Goal: Information Seeking & Learning: Learn about a topic

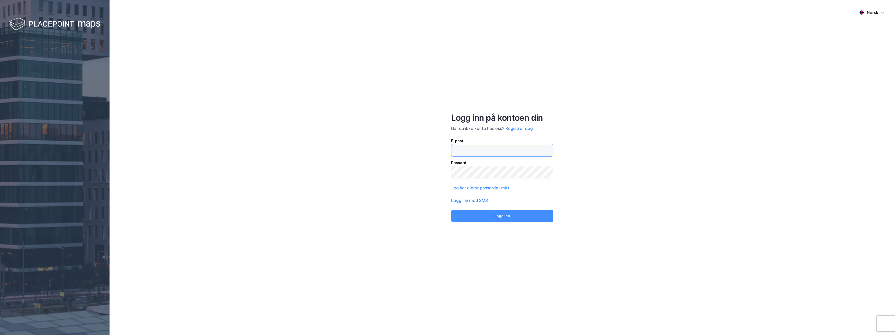
click at [471, 150] on input "email" at bounding box center [502, 150] width 102 height 12
type input "t"
type input "[EMAIL_ADDRESS][PERSON_NAME][DOMAIN_NAME]"
click at [451, 210] on button "Logg inn" at bounding box center [502, 216] width 102 height 13
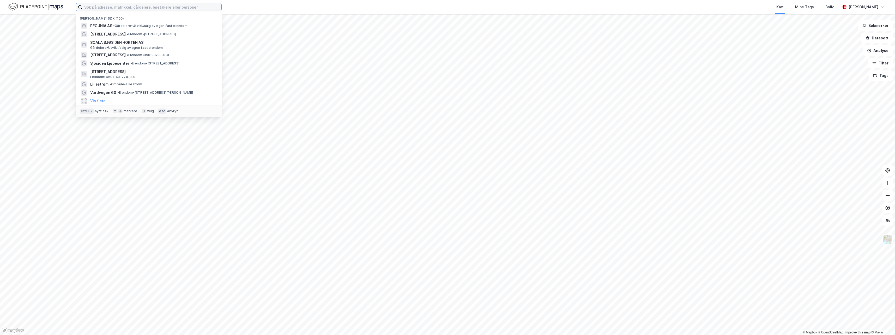
click at [152, 8] on input at bounding box center [151, 7] width 139 height 8
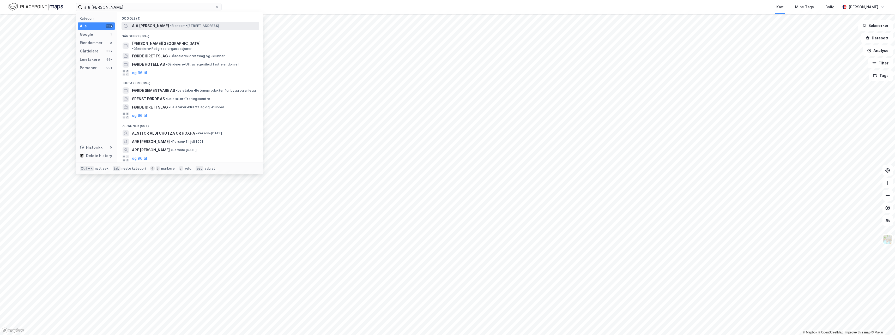
click at [142, 26] on span "Alti [PERSON_NAME]" at bounding box center [150, 26] width 37 height 6
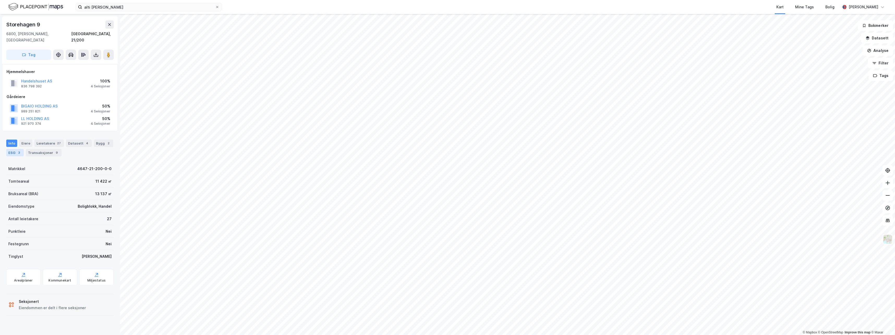
click at [11, 145] on div "Info [PERSON_NAME] 27 Datasett 4 Bygg 2 ESG 3 Transaksjoner 9" at bounding box center [59, 147] width 107 height 17
click at [11, 149] on div "ESG 3" at bounding box center [14, 152] width 17 height 7
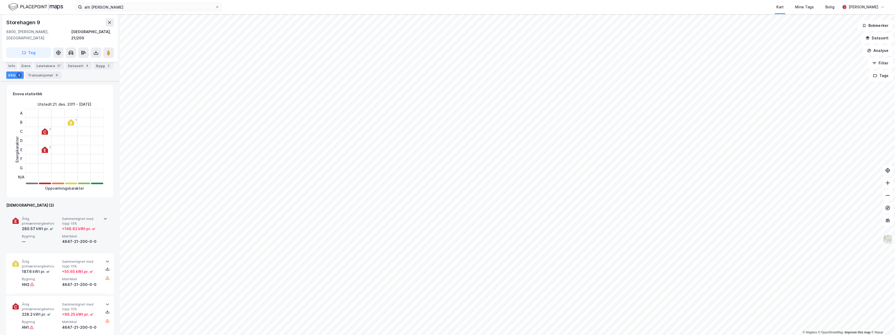
scroll to position [104, 0]
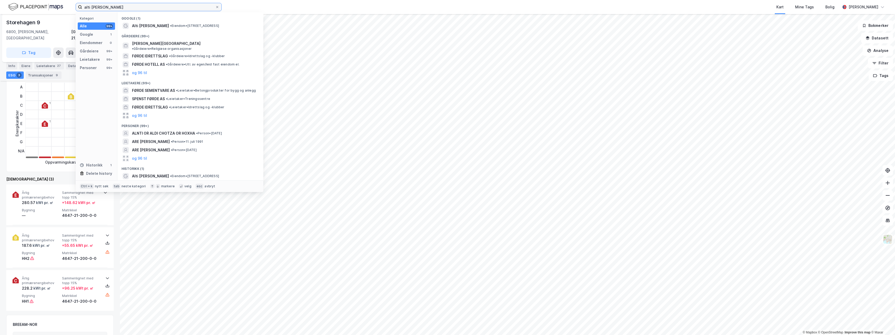
click at [100, 6] on input "alti [PERSON_NAME]" at bounding box center [148, 7] width 133 height 8
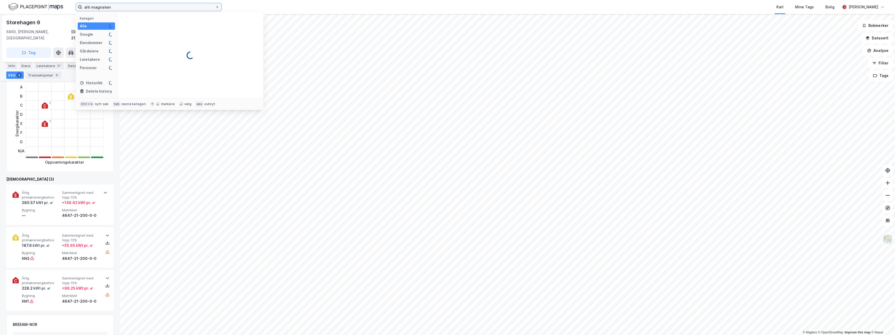
type input "alti magnaten"
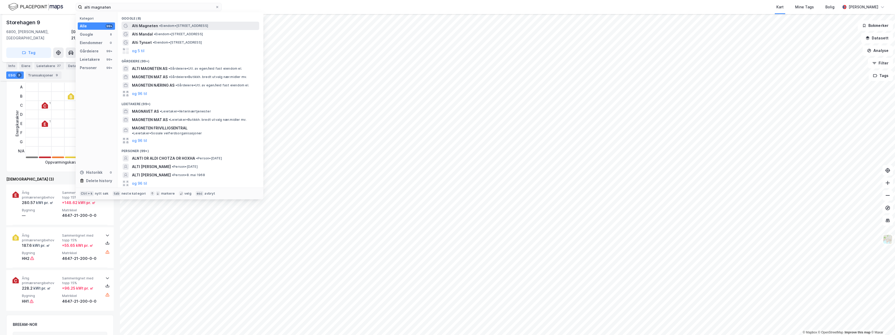
click at [138, 27] on span "Alti Magneten" at bounding box center [145, 26] width 26 height 6
